Goal: Task Accomplishment & Management: Use online tool/utility

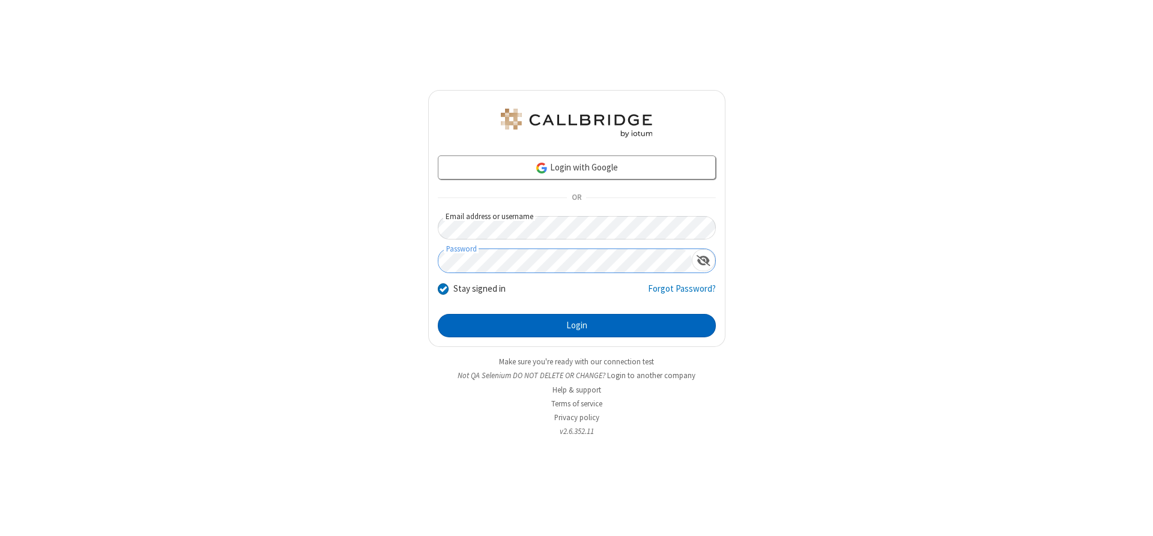
click at [576, 325] on button "Login" at bounding box center [577, 326] width 278 height 24
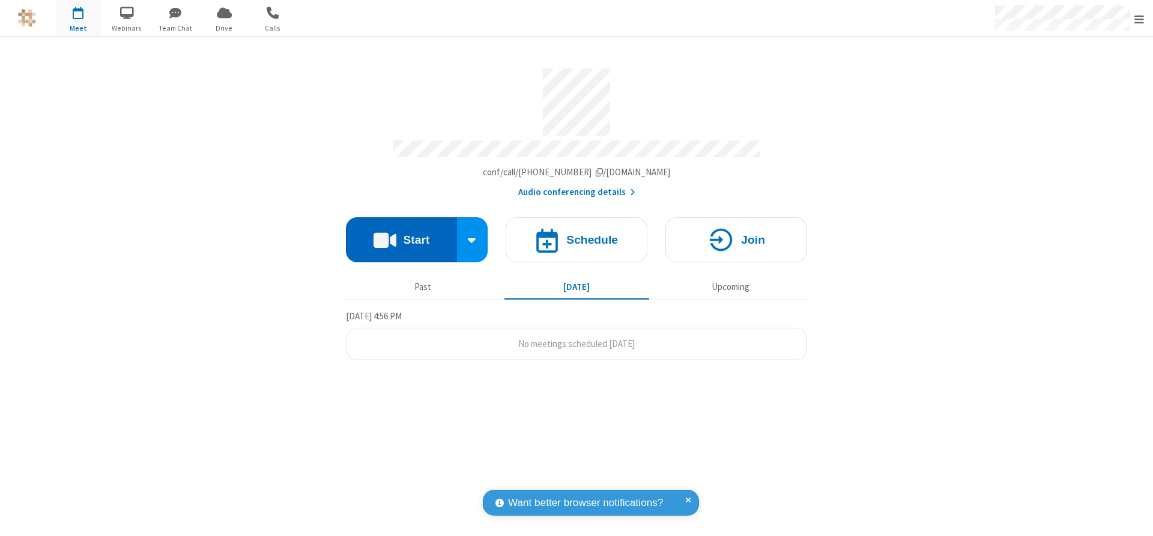
click at [401, 235] on button "Start" at bounding box center [401, 239] width 111 height 45
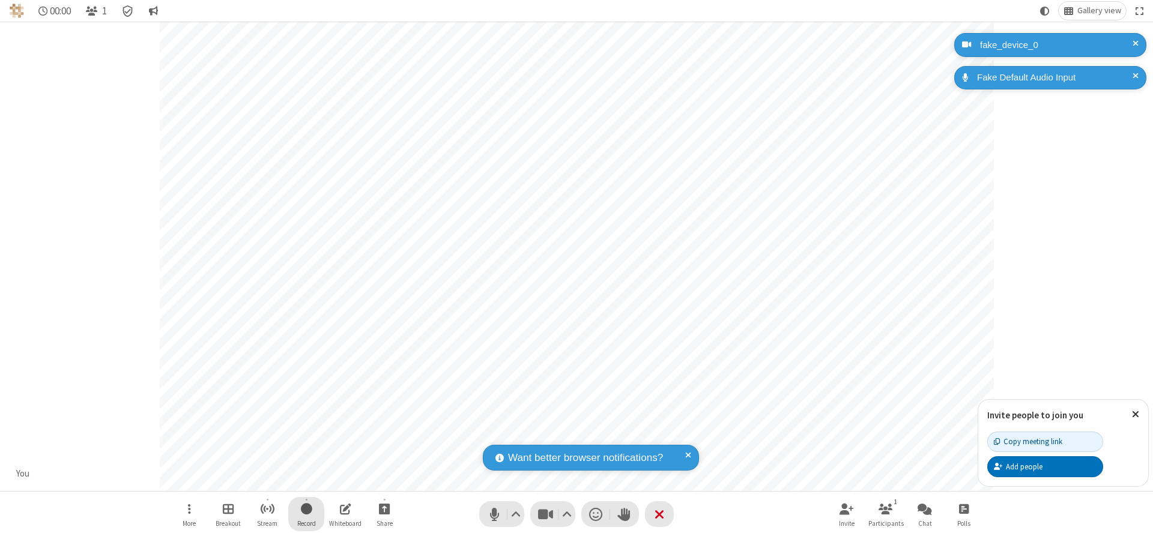
click at [306, 514] on span "Start recording" at bounding box center [306, 508] width 11 height 15
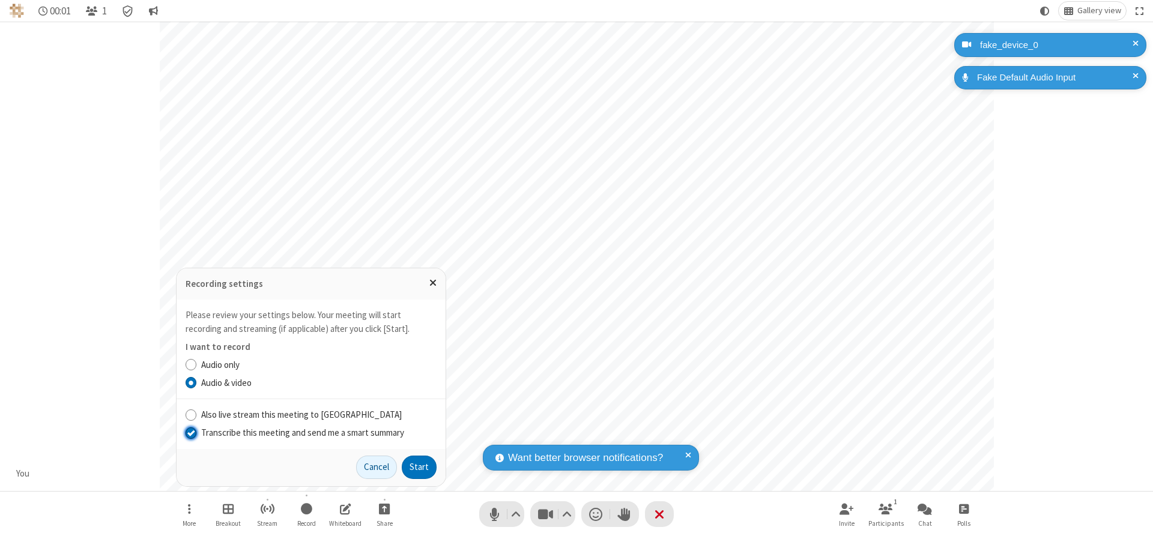
click at [190, 432] on input "Transcribe this meeting and send me a smart summary" at bounding box center [190, 432] width 11 height 13
click at [318, 382] on label "Audio & video" at bounding box center [318, 383] width 235 height 14
click at [197, 382] on input "Audio & video" at bounding box center [190, 382] width 11 height 13
click at [419, 467] on button "Start" at bounding box center [419, 468] width 35 height 24
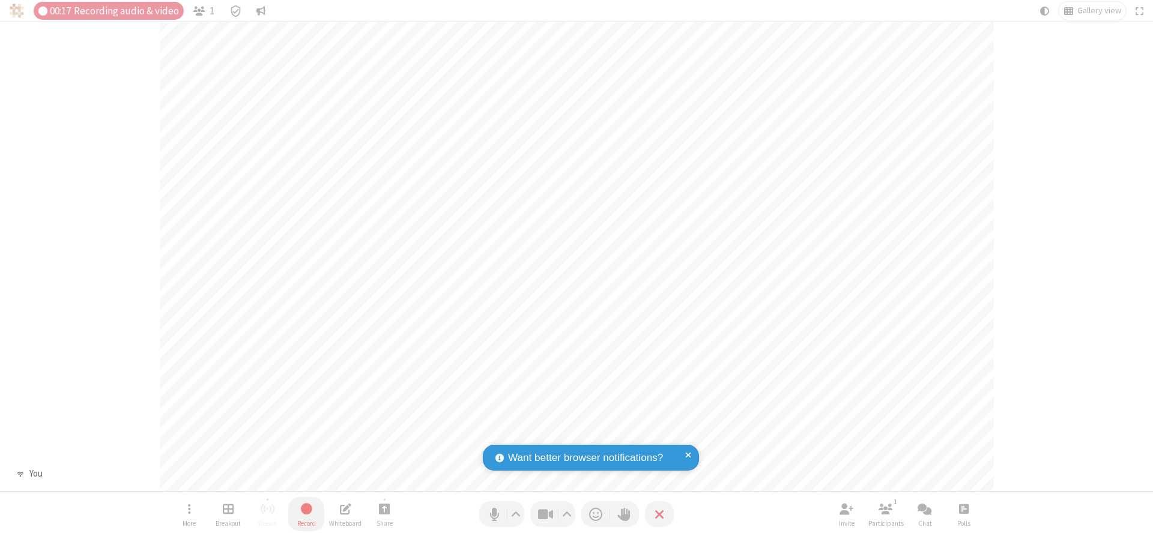
click at [306, 514] on span "Stop recording" at bounding box center [306, 509] width 14 height 16
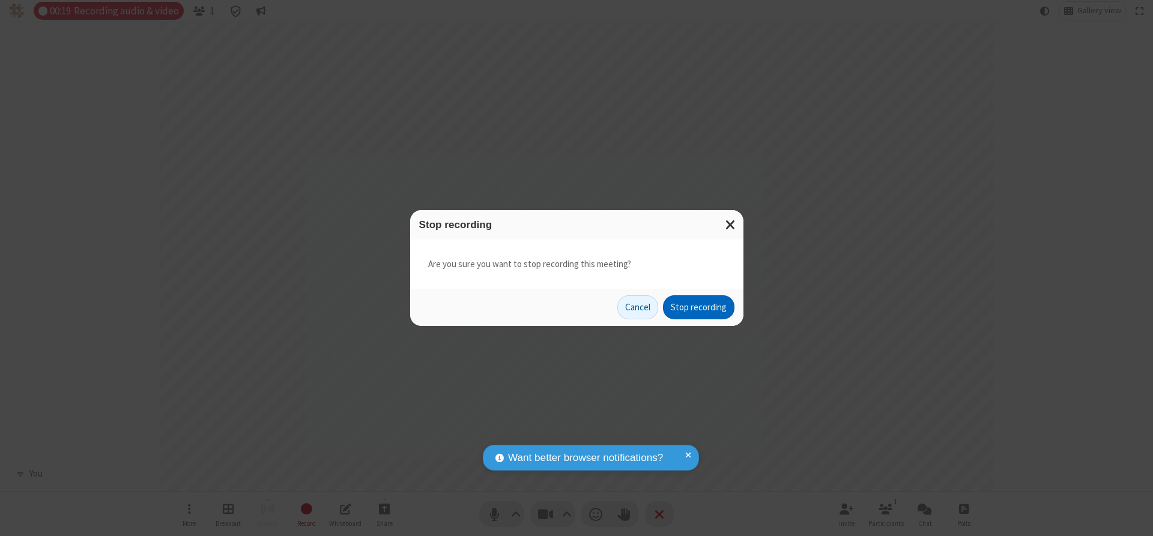
click at [698, 307] on button "Stop recording" at bounding box center [698, 307] width 71 height 24
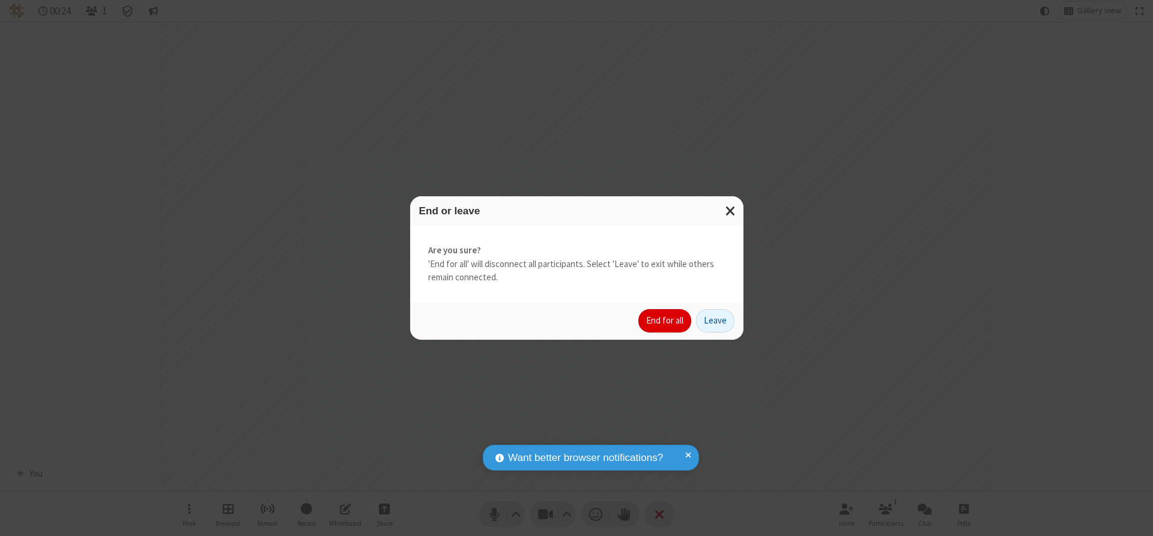
click at [665, 321] on button "End for all" at bounding box center [664, 321] width 53 height 24
